Goal: Navigation & Orientation: Find specific page/section

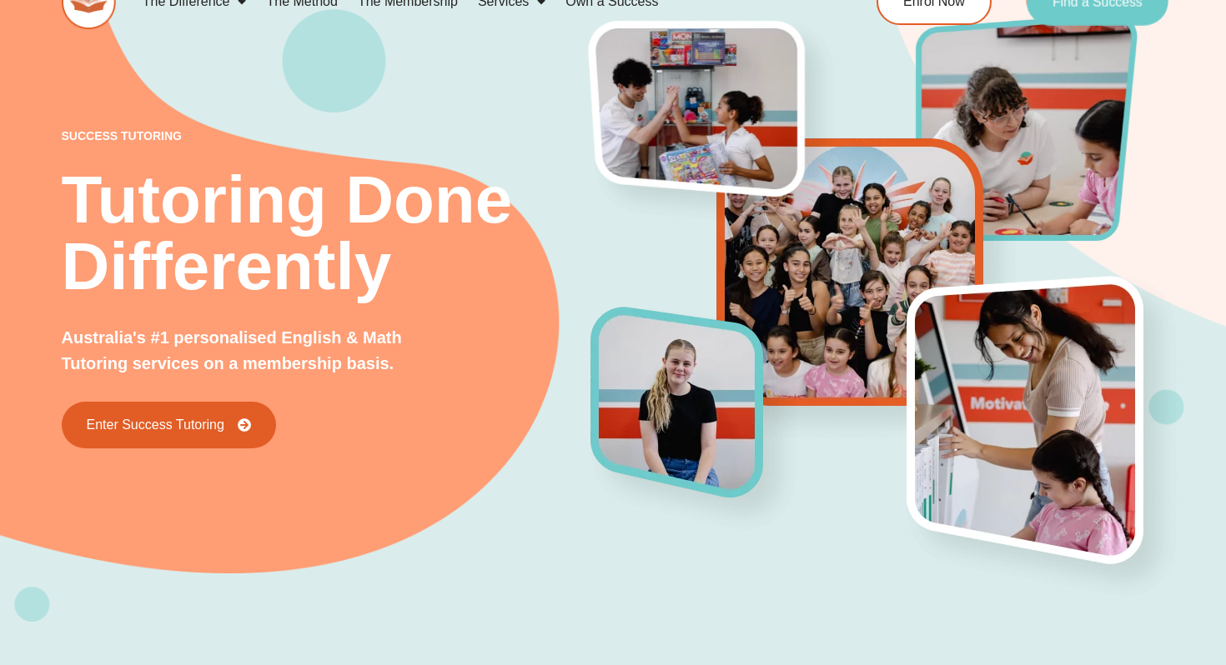
click at [1113, 2] on span "Find a Success" at bounding box center [1097, 1] width 90 height 13
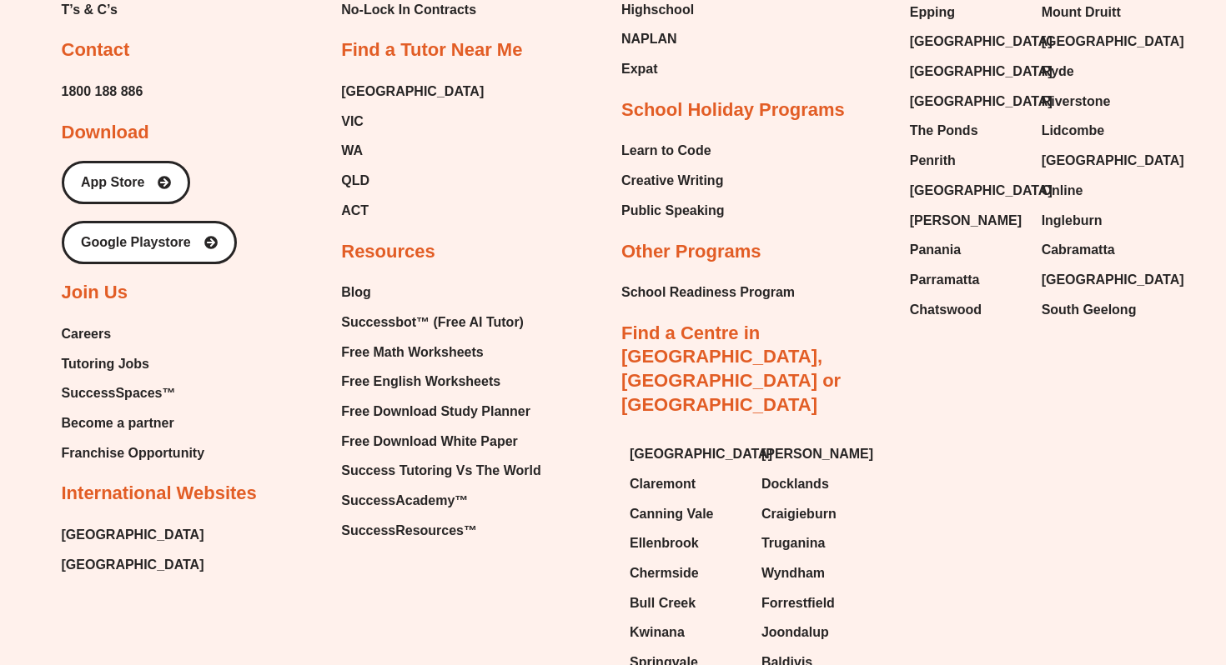
scroll to position [6699, 0]
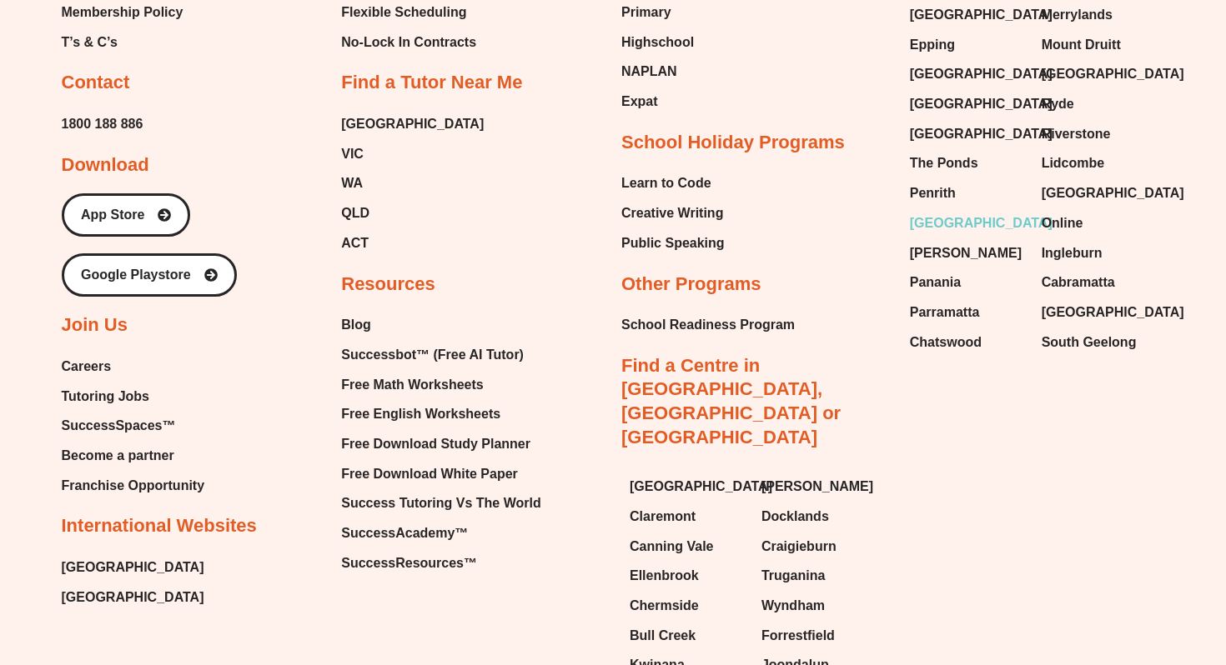
click at [941, 211] on span "[GEOGRAPHIC_DATA]" at bounding box center [981, 223] width 143 height 25
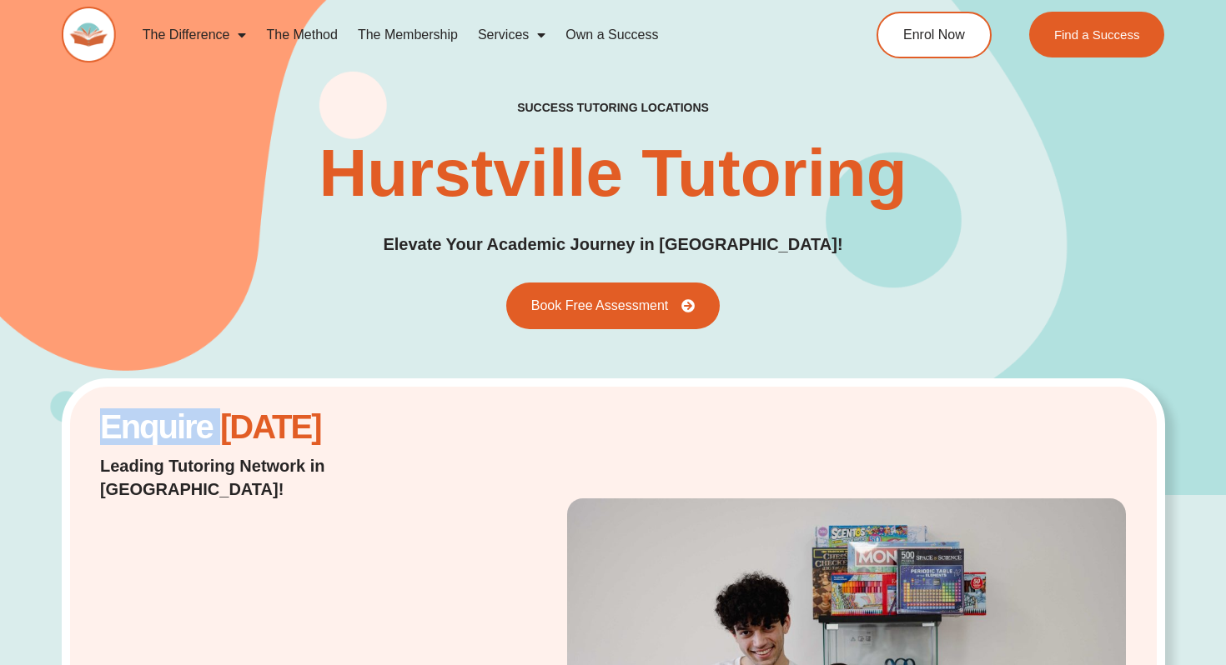
drag, startPoint x: 97, startPoint y: 410, endPoint x: 219, endPoint y: 430, distance: 124.2
copy h2 "Enquire"
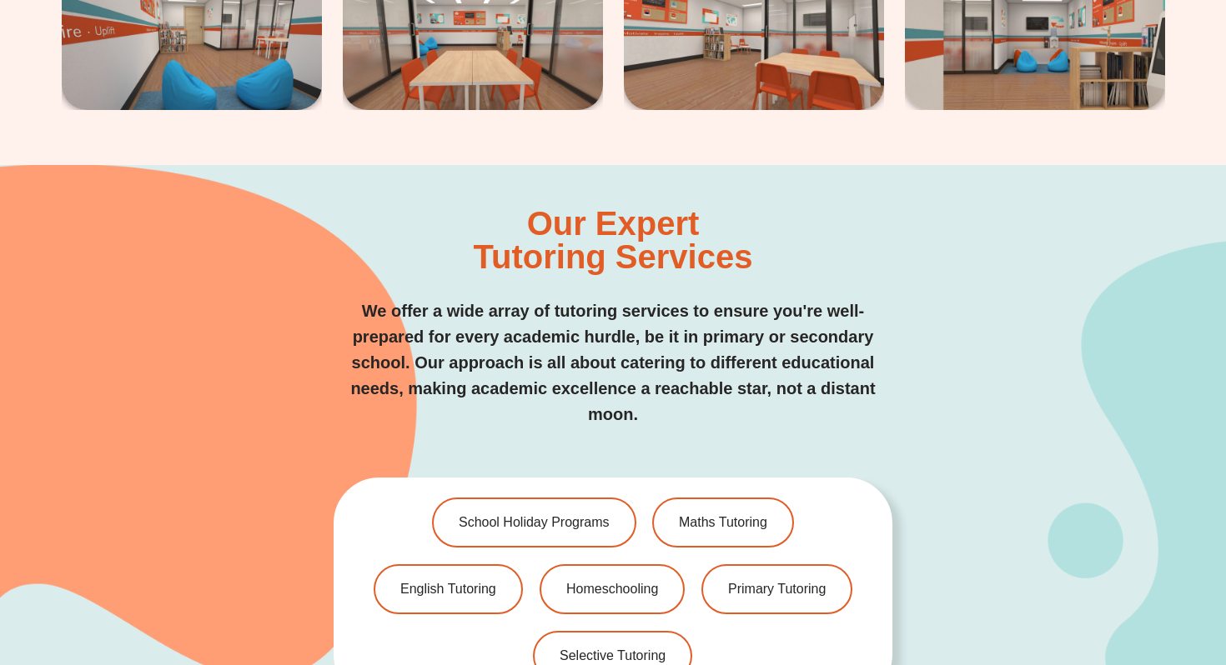
scroll to position [3276, 0]
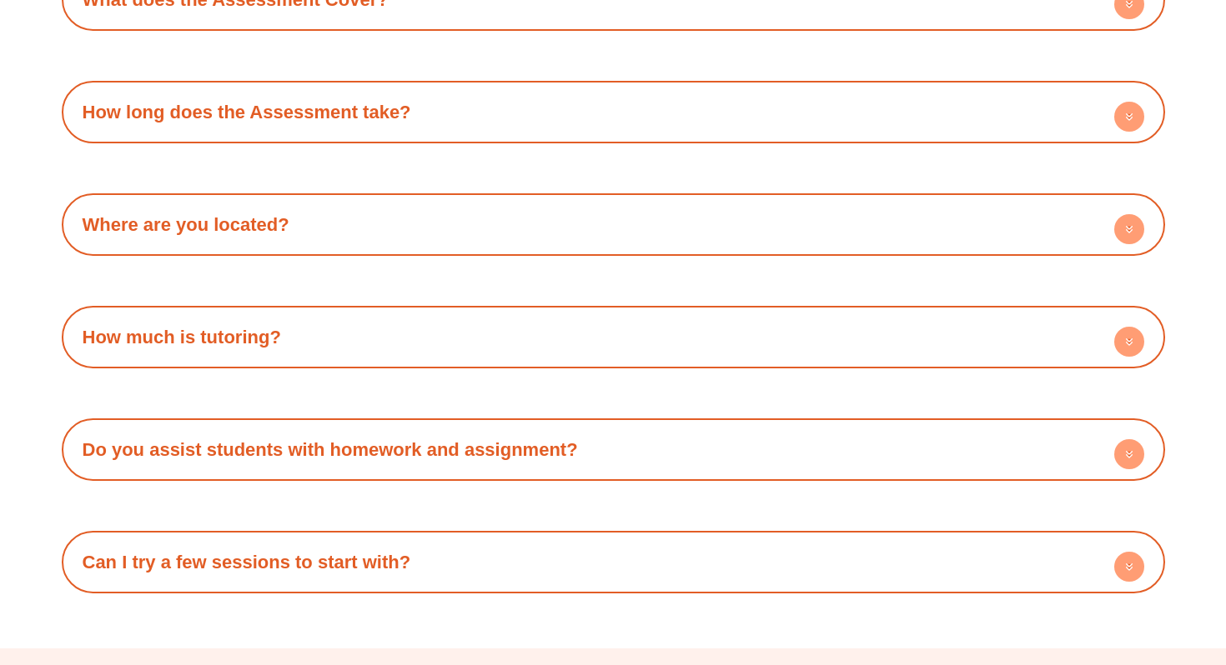
scroll to position [5769, 0]
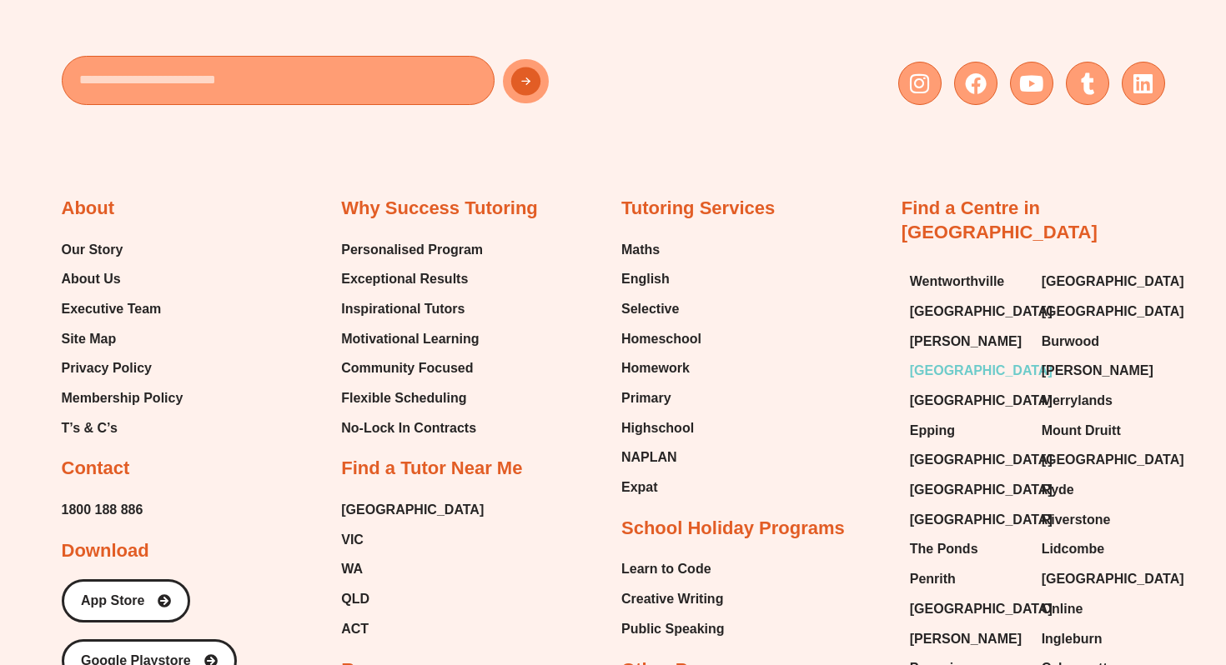
click at [942, 361] on li "[GEOGRAPHIC_DATA]" at bounding box center [967, 372] width 115 height 28
click at [942, 389] on span "[GEOGRAPHIC_DATA]" at bounding box center [981, 401] width 143 height 25
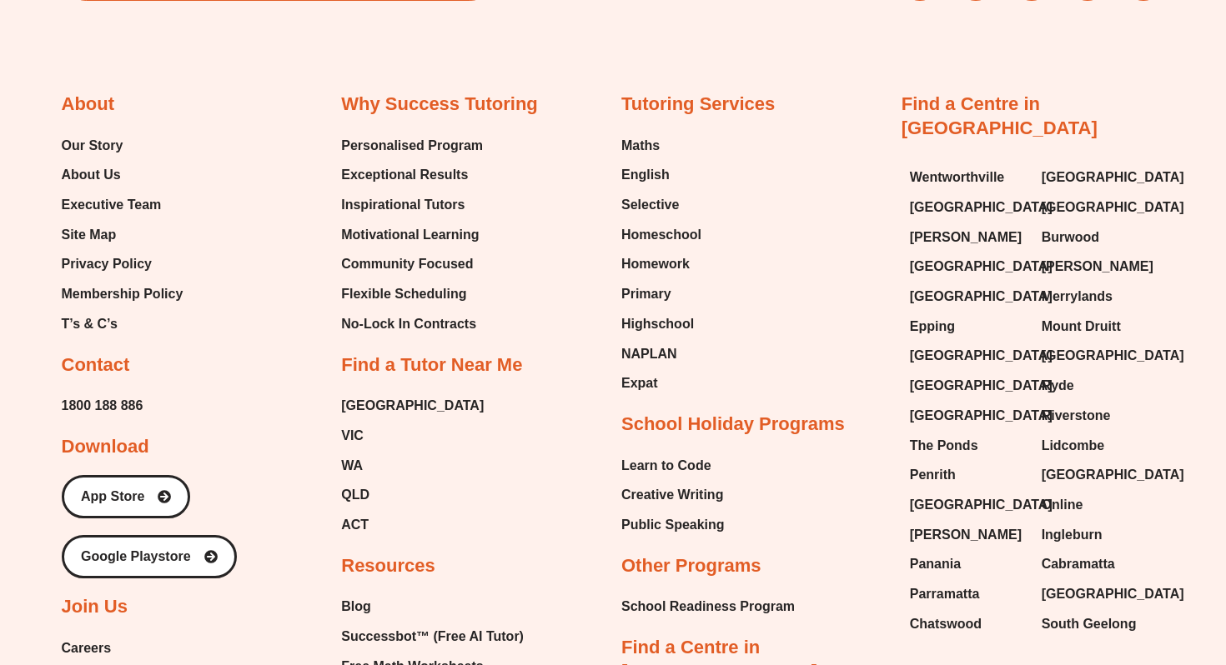
scroll to position [9198, 0]
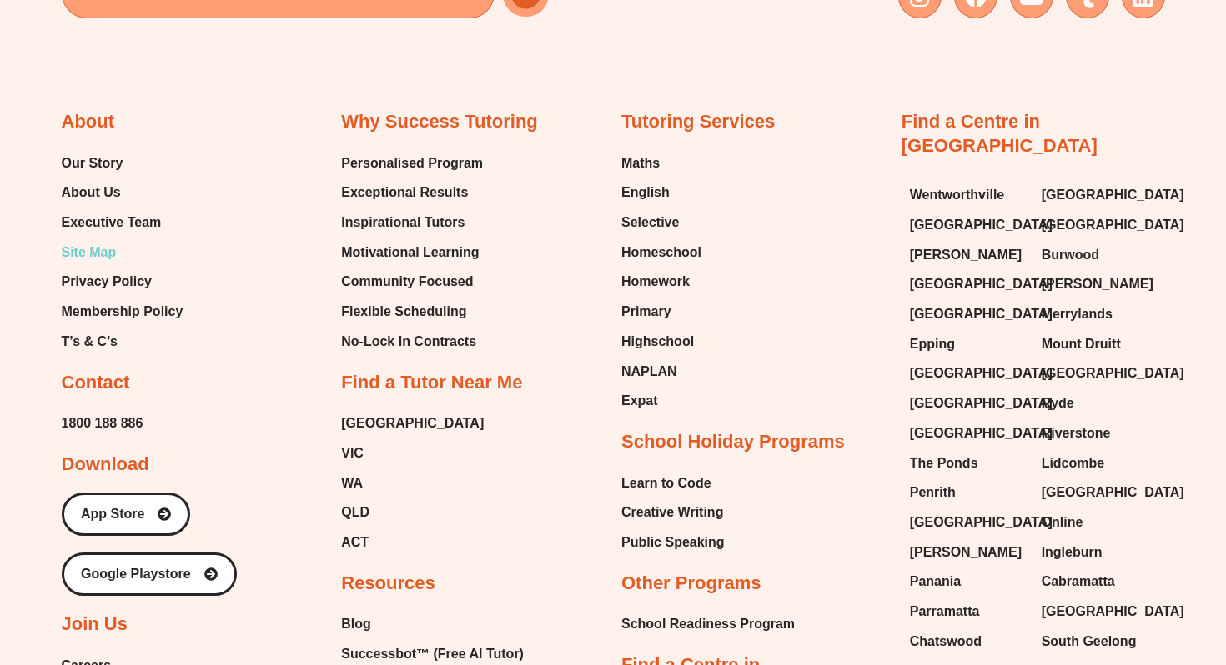
click at [101, 240] on span "Site Map" at bounding box center [89, 252] width 55 height 25
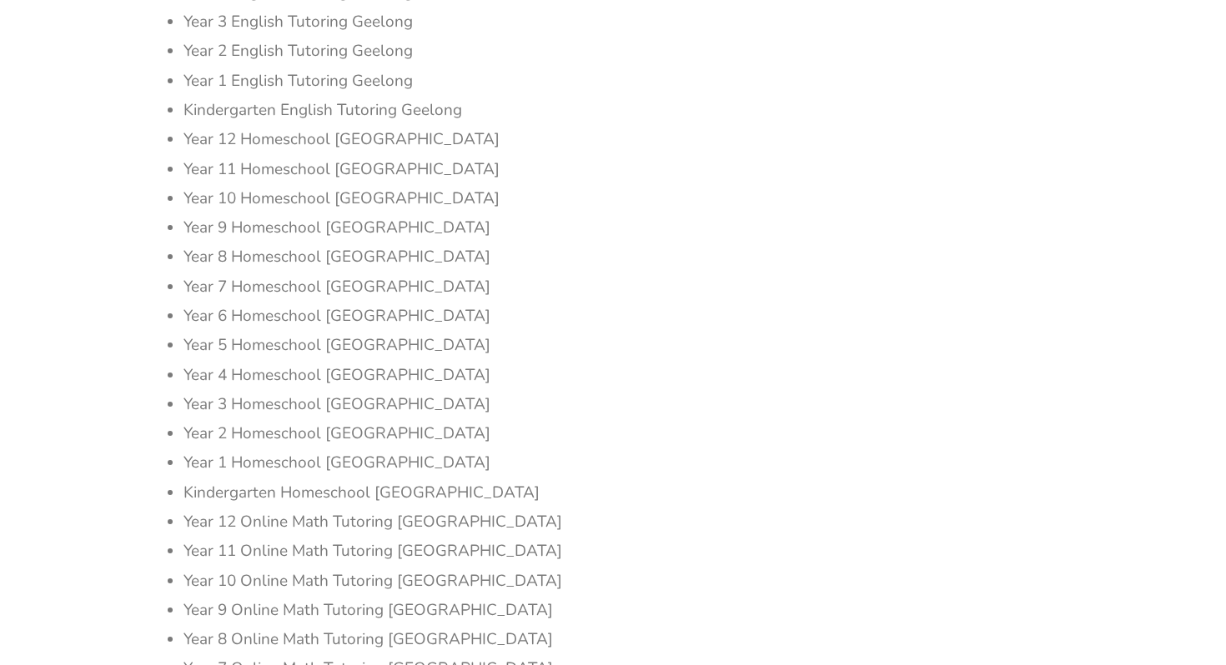
scroll to position [10306, 0]
